Goal: Register for event/course

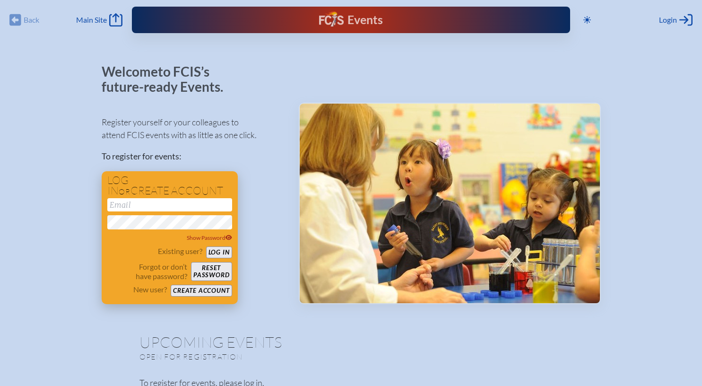
click at [169, 198] on div "Log in or create account Show Password Existing user? Log in Forgot or don’t ha…" at bounding box center [170, 237] width 136 height 133
click at [153, 202] on input "email" at bounding box center [169, 204] width 125 height 13
type input "[EMAIL_ADDRESS][DOMAIN_NAME]"
click at [206, 246] on button "Log in" at bounding box center [219, 252] width 26 height 12
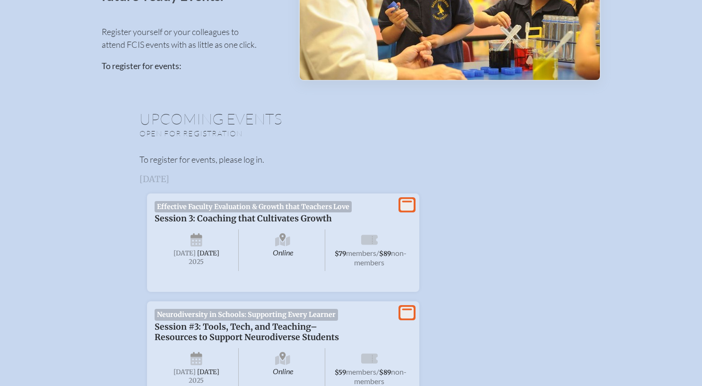
scroll to position [213, 0]
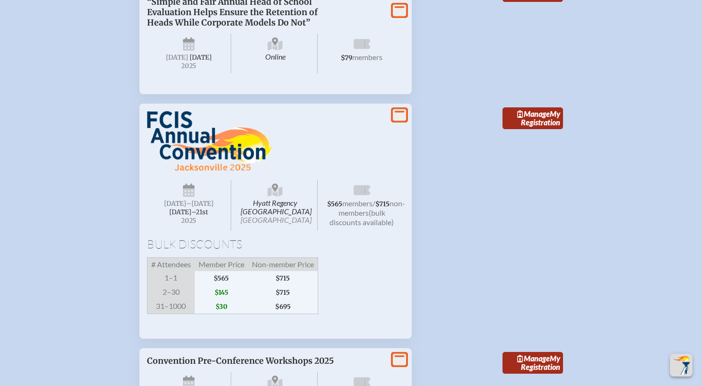
scroll to position [864, 0]
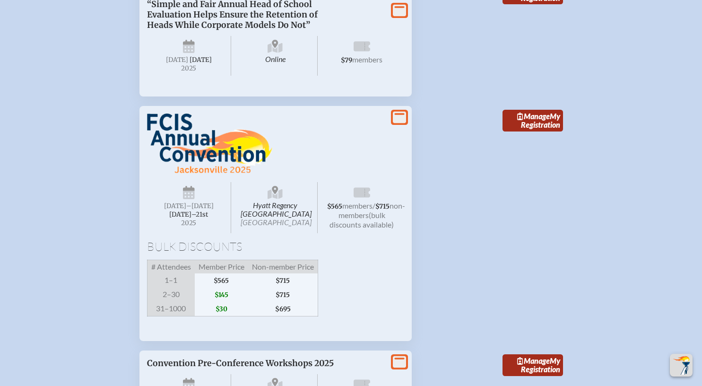
click at [396, 123] on icon at bounding box center [399, 118] width 13 height 12
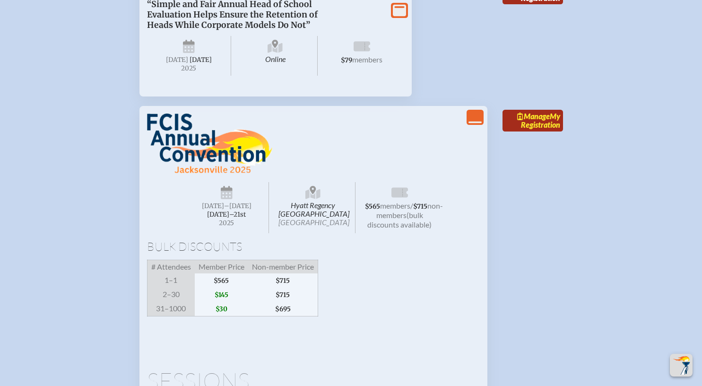
click at [524, 121] on span "Manage" at bounding box center [533, 116] width 33 height 9
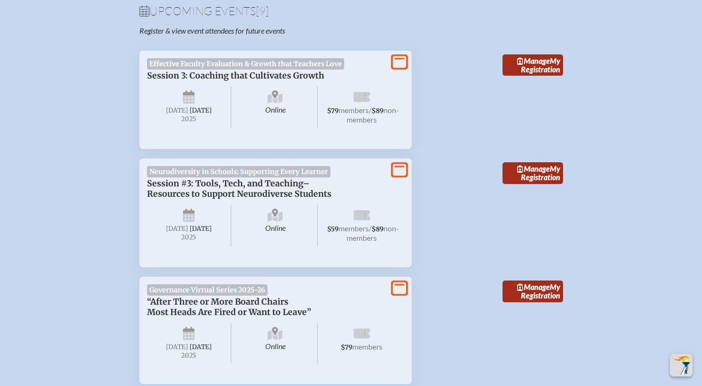
scroll to position [292, 0]
